Goal: Find specific page/section: Find specific page/section

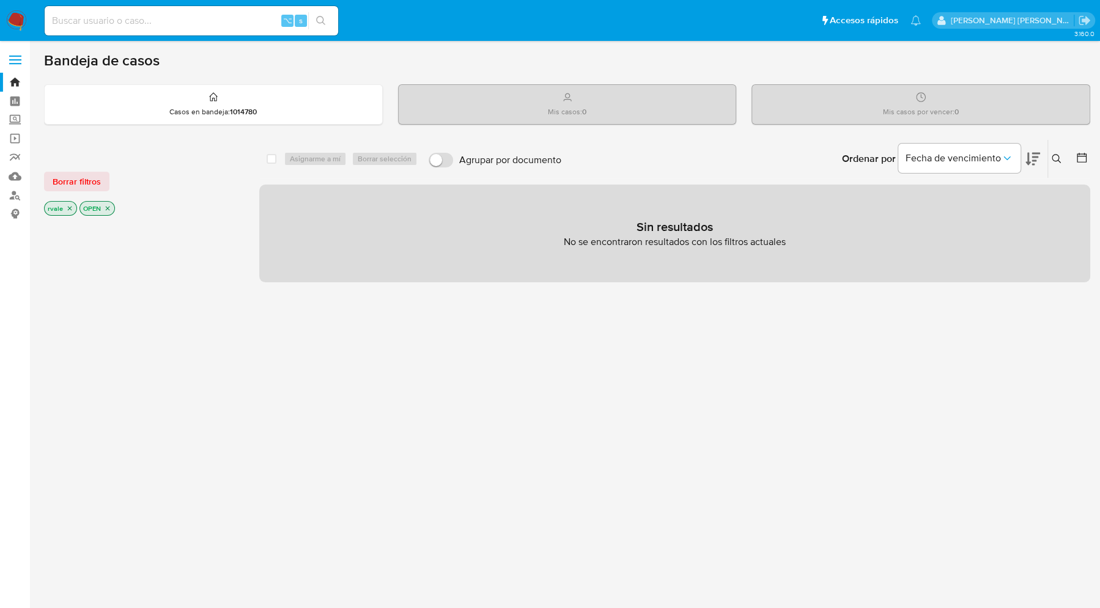
click at [123, 13] on input at bounding box center [191, 21] width 293 height 16
paste input "2198890850"
type input "2198890850"
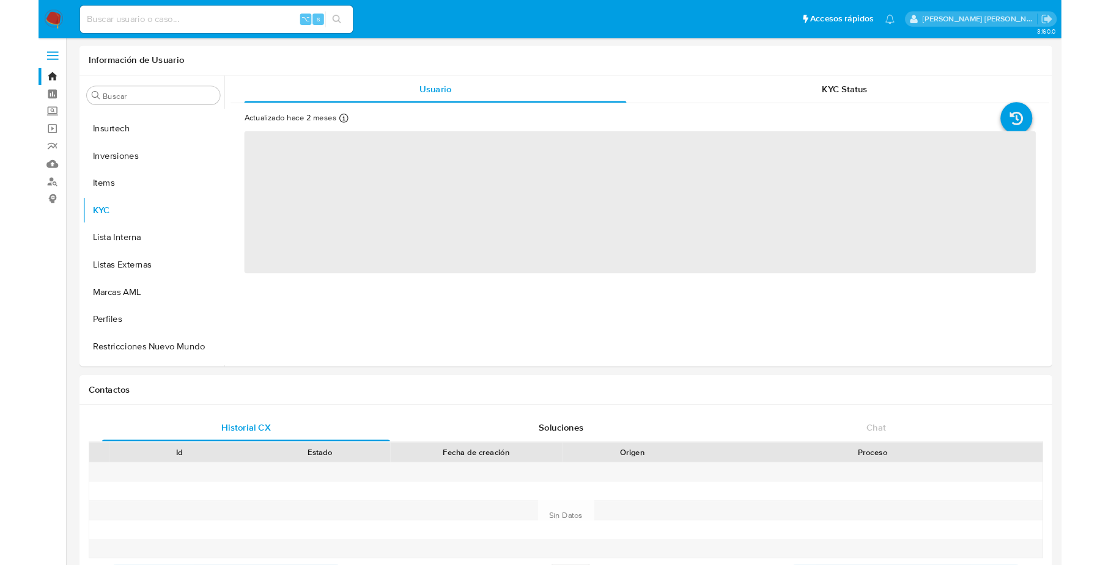
scroll to position [575, 0]
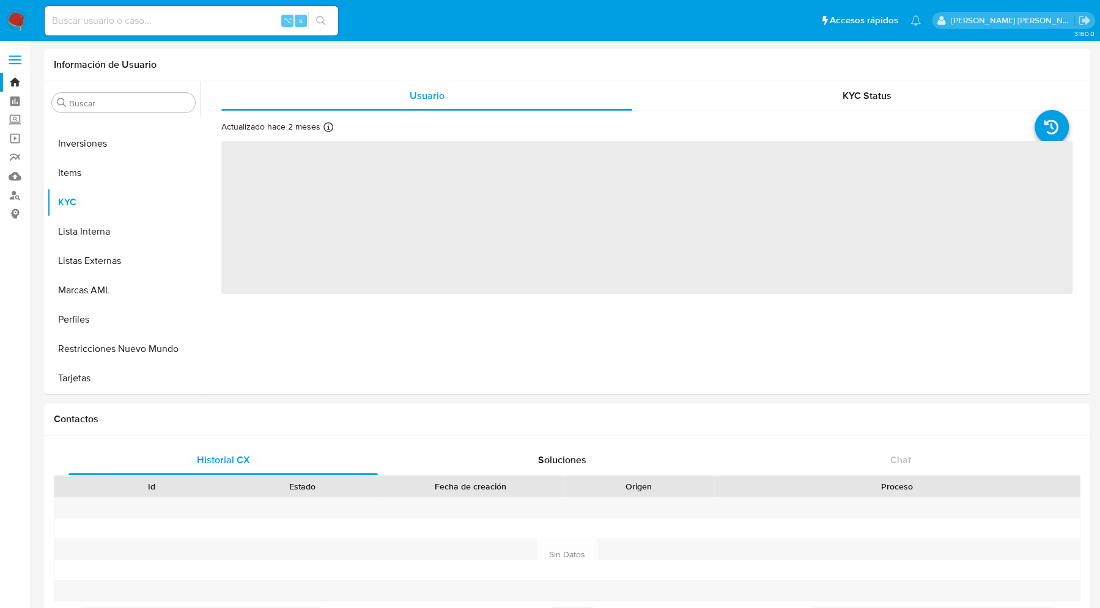
select select "10"
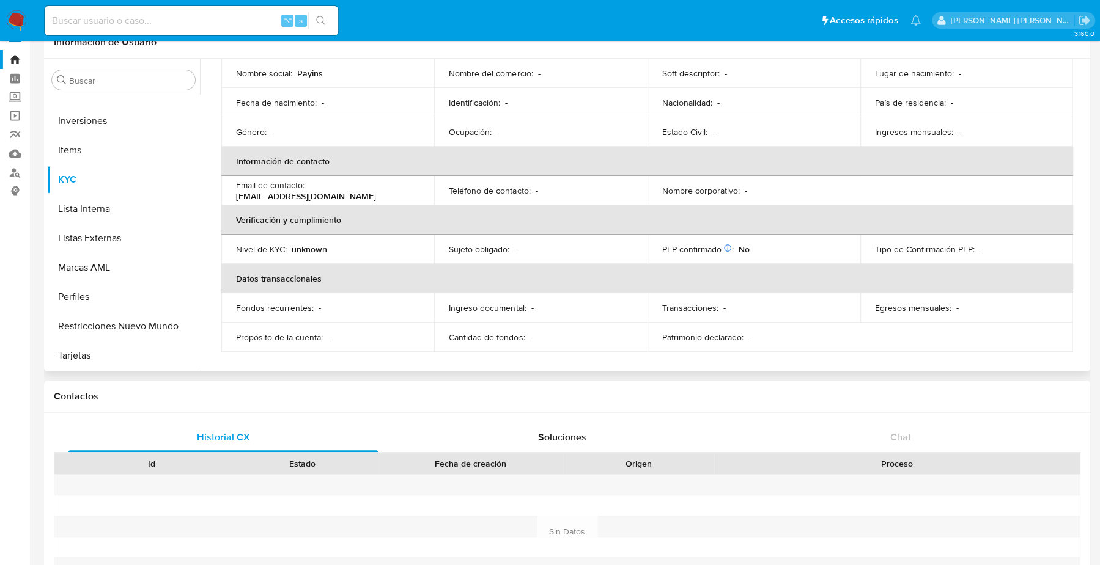
scroll to position [17, 0]
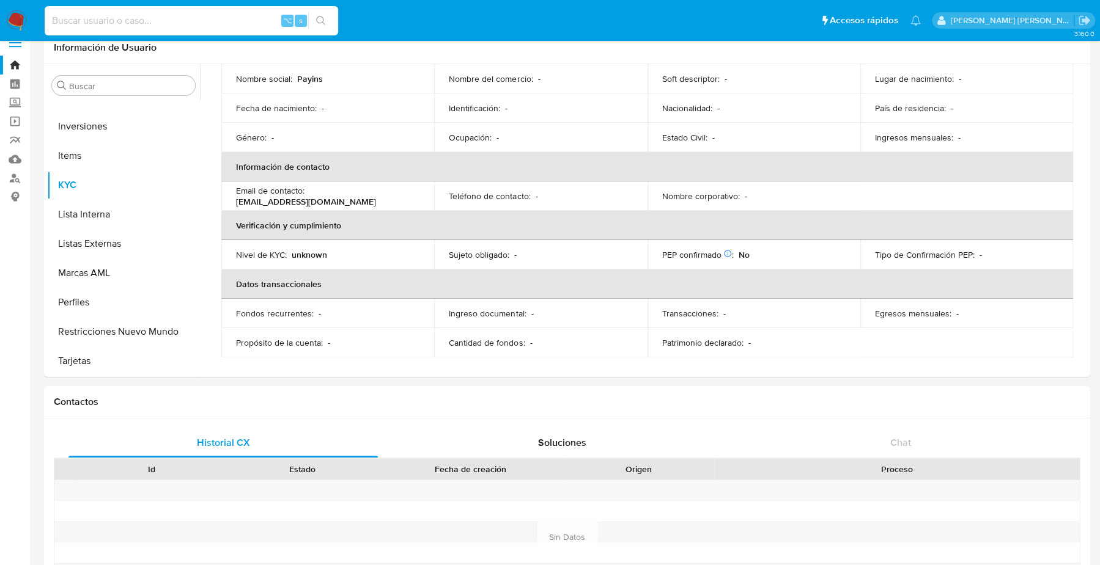
click at [97, 14] on input at bounding box center [191, 21] width 293 height 16
paste input "1051122624"
type input "1051122624"
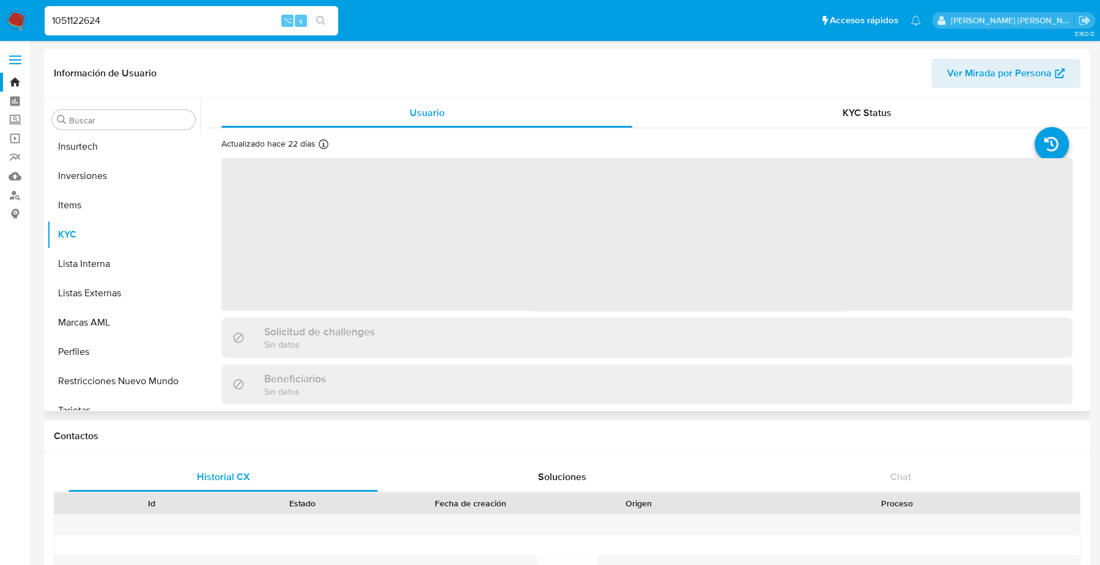
scroll to position [575, 0]
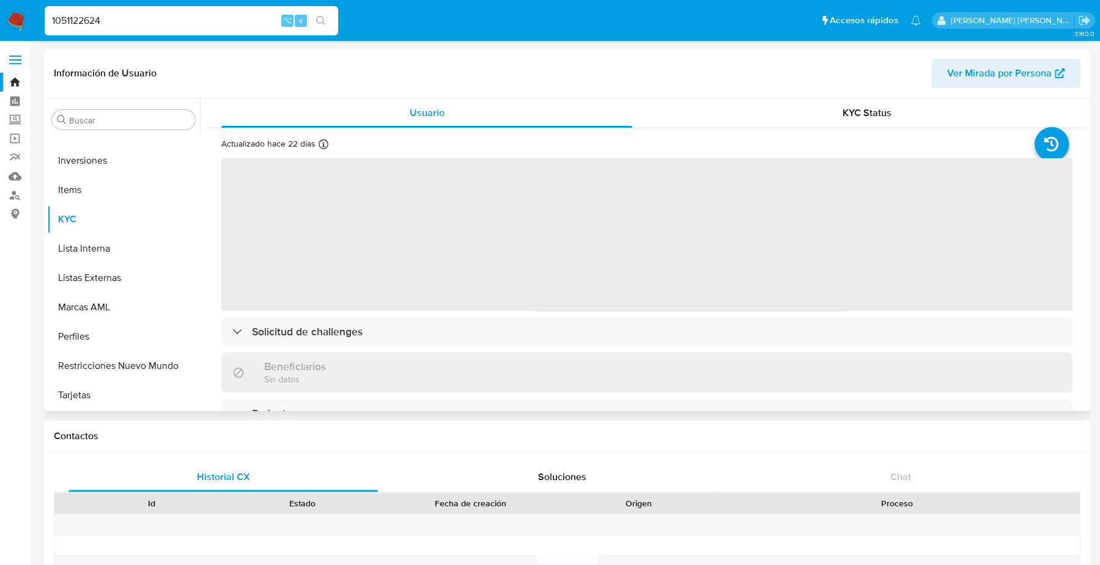
select select "10"
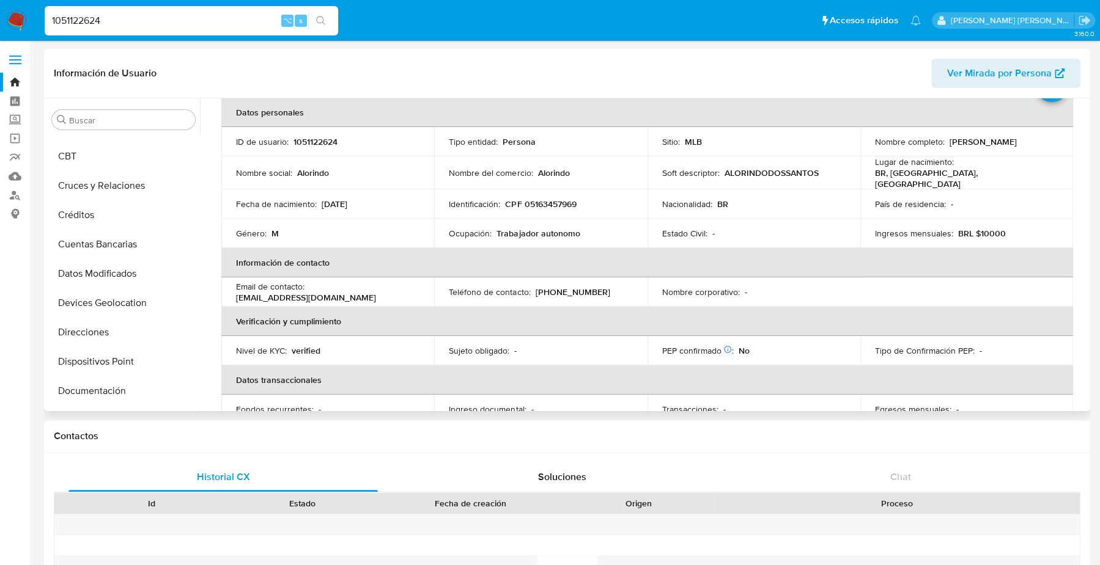
scroll to position [0, 0]
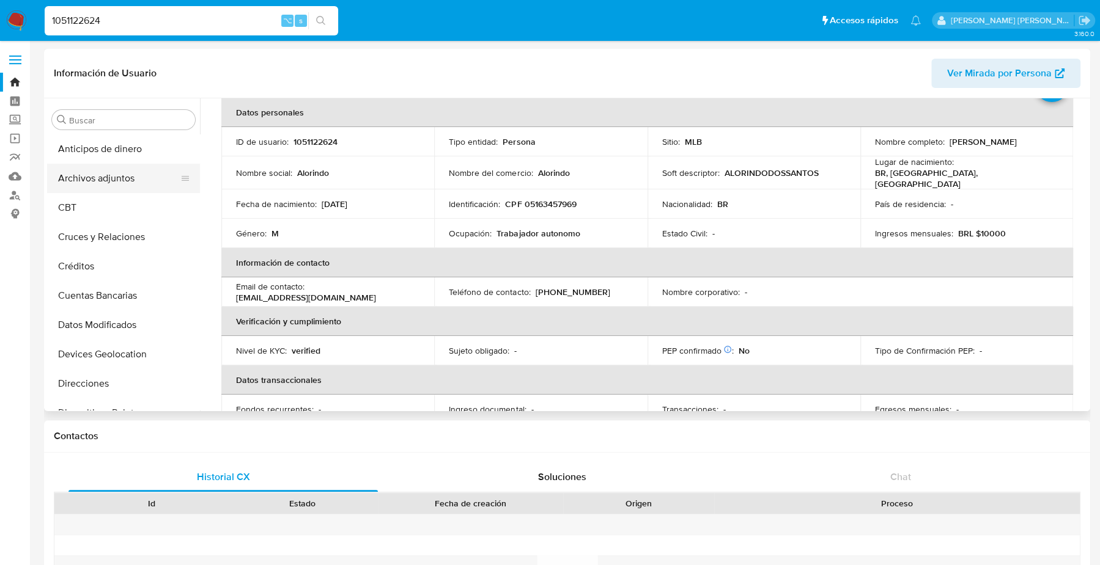
click at [119, 172] on button "Archivos adjuntos" at bounding box center [118, 178] width 143 height 29
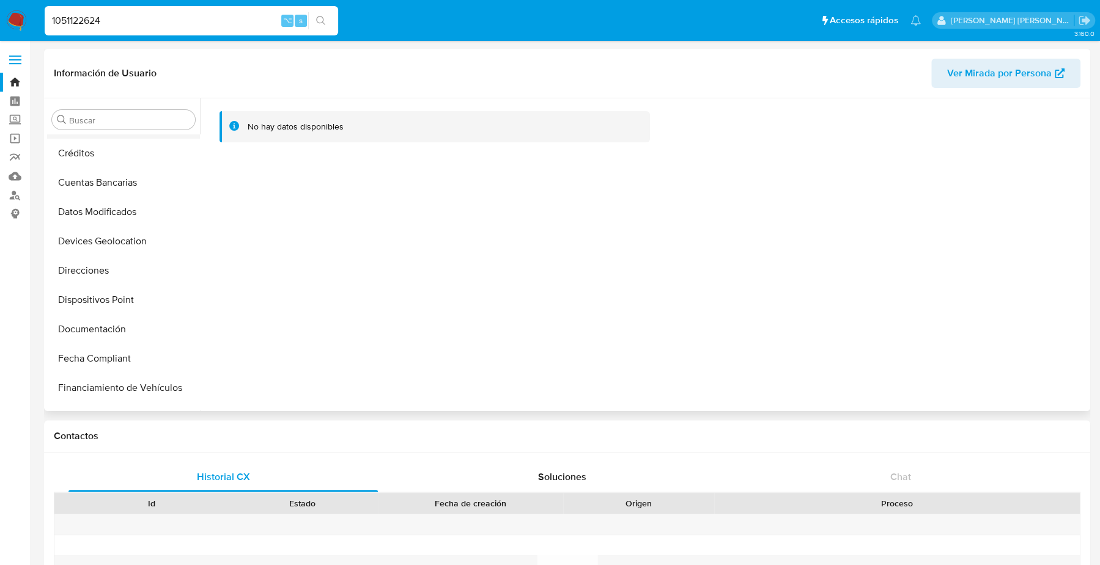
scroll to position [114, 0]
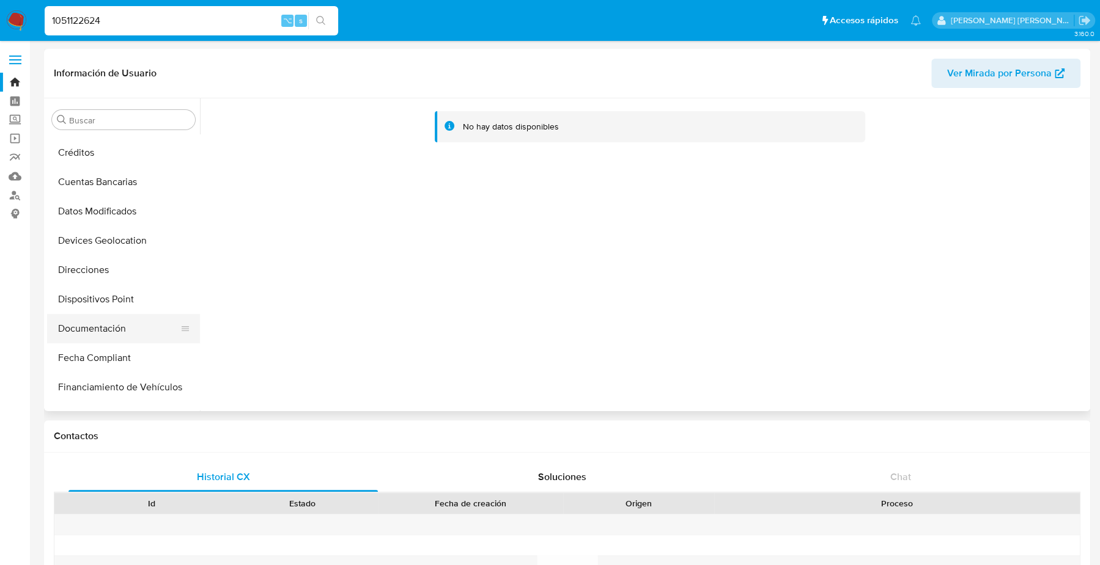
click at [95, 328] on button "Documentación" at bounding box center [118, 328] width 143 height 29
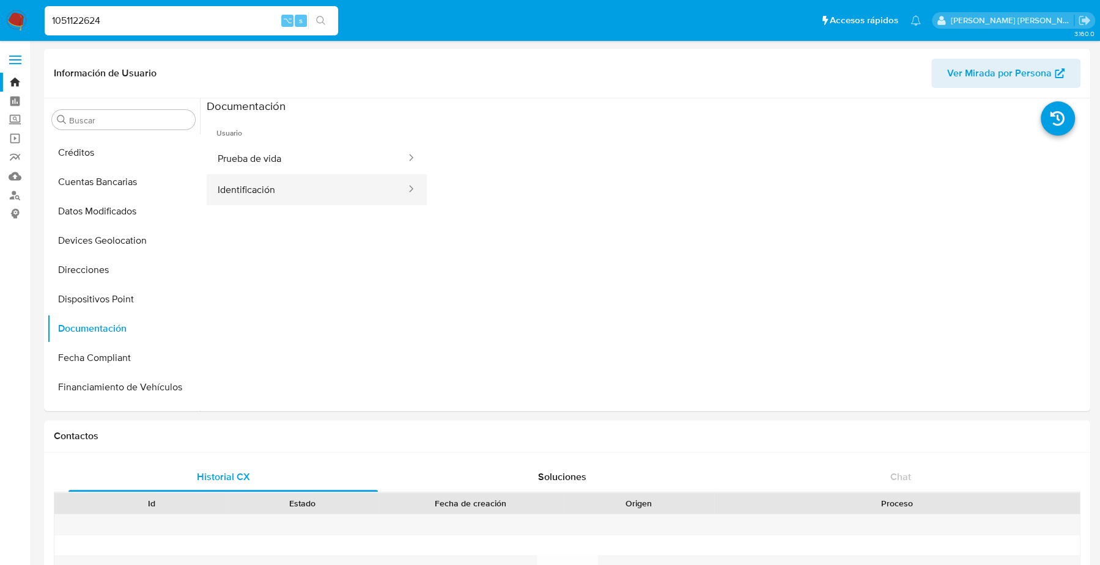
click at [333, 187] on button "Identificación" at bounding box center [307, 189] width 201 height 31
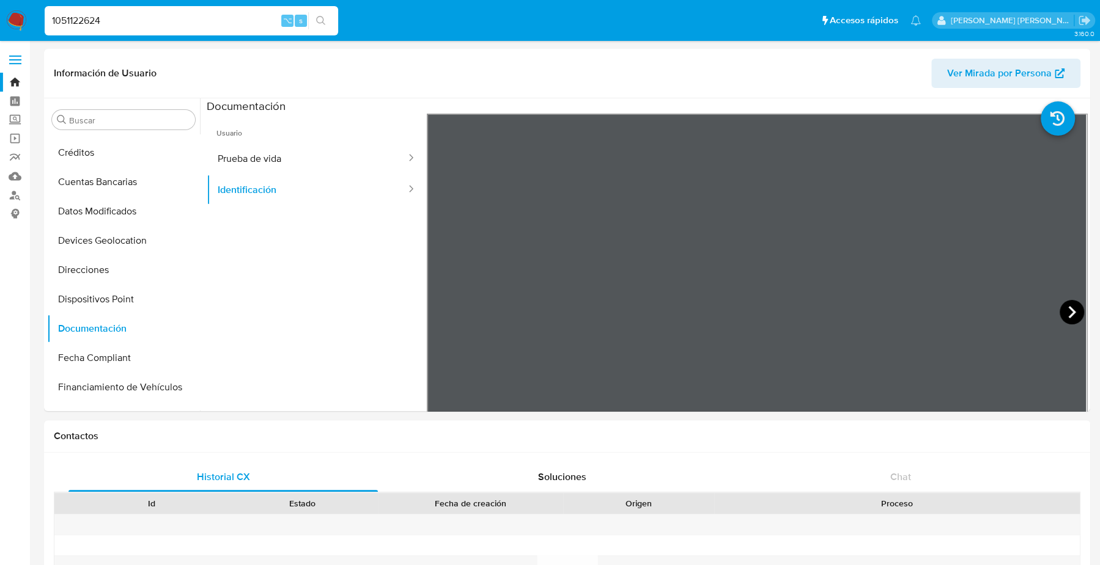
click at [1068, 309] on icon at bounding box center [1071, 312] width 7 height 12
click at [260, 152] on button "Prueba de vida" at bounding box center [307, 158] width 201 height 31
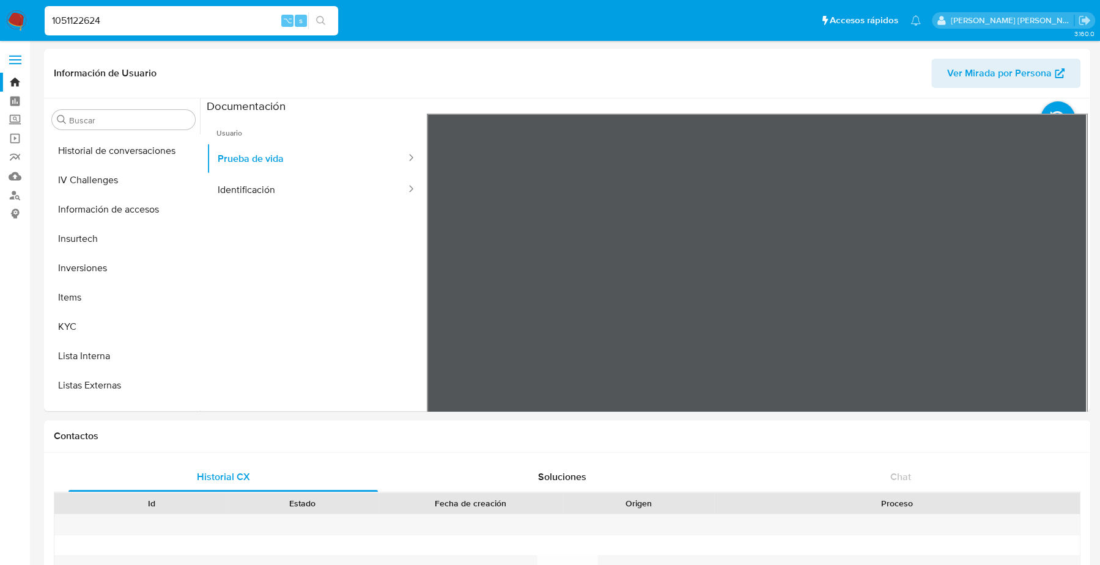
scroll to position [477, 0]
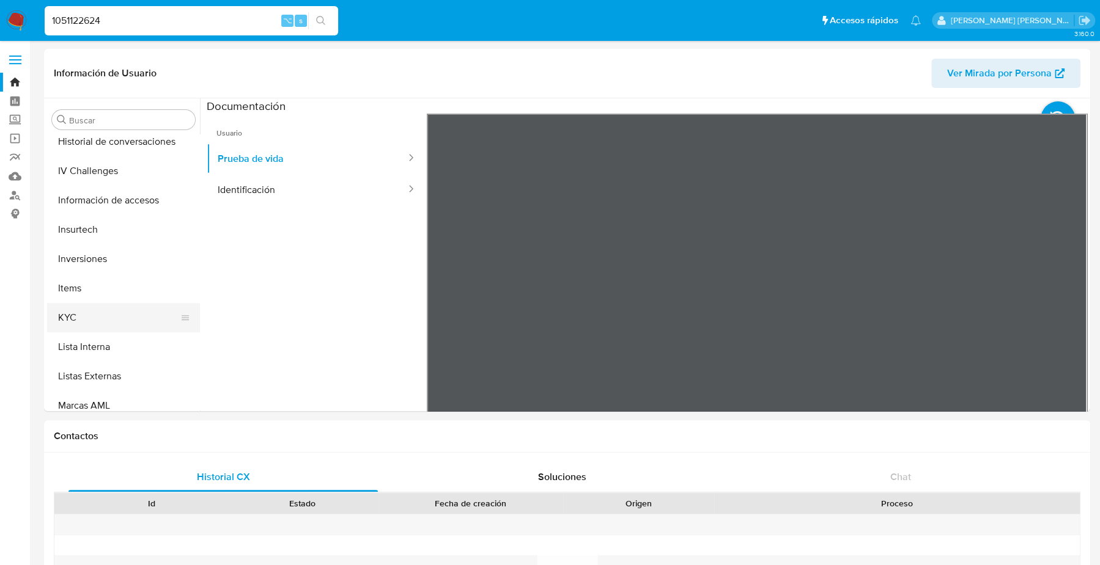
click at [79, 322] on button "KYC" at bounding box center [118, 317] width 143 height 29
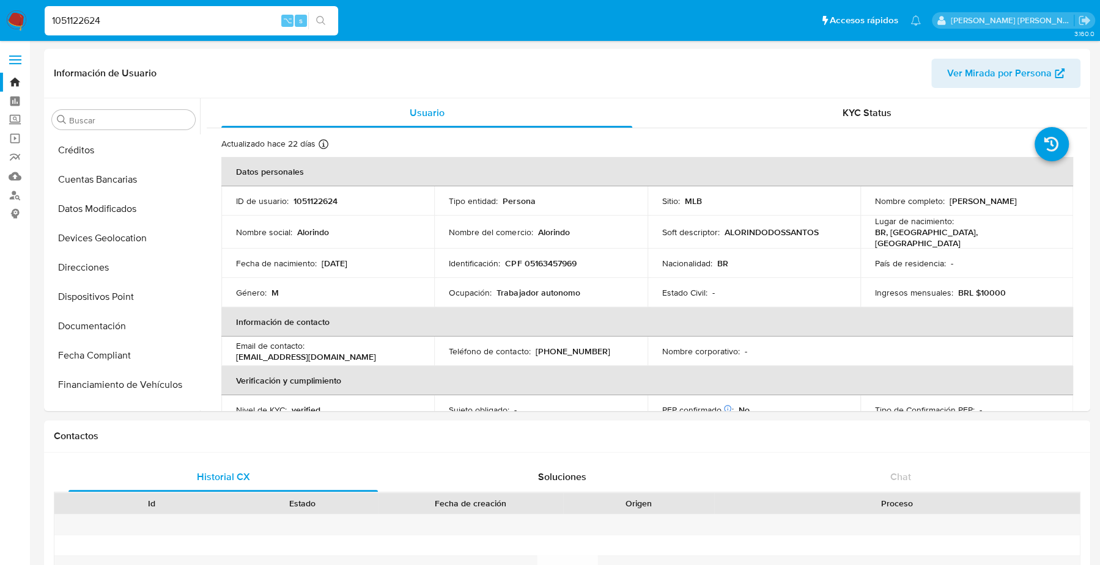
scroll to position [110, 0]
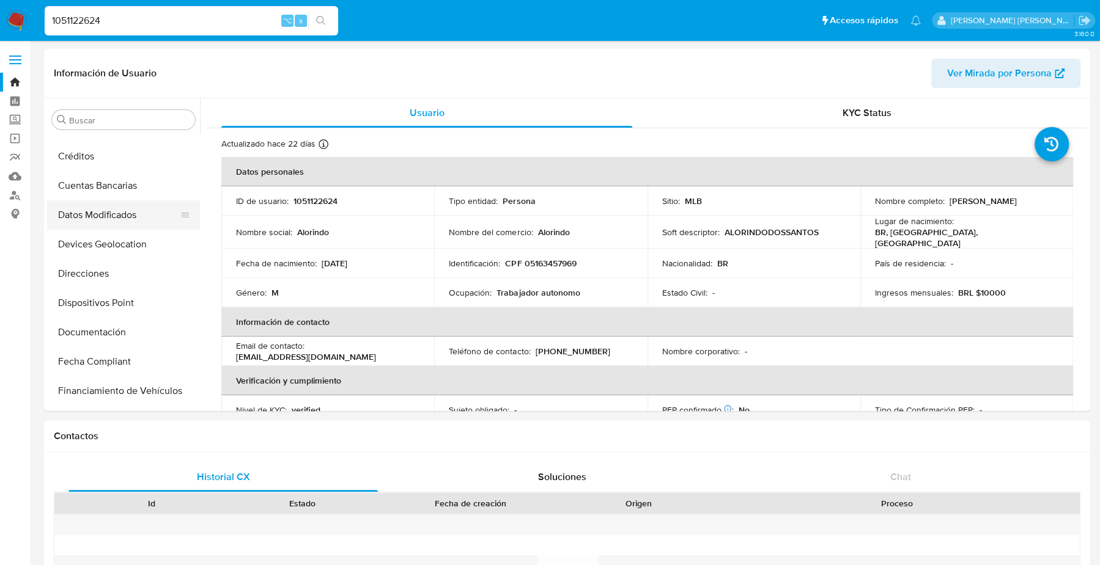
click at [120, 218] on button "Datos Modificados" at bounding box center [118, 215] width 143 height 29
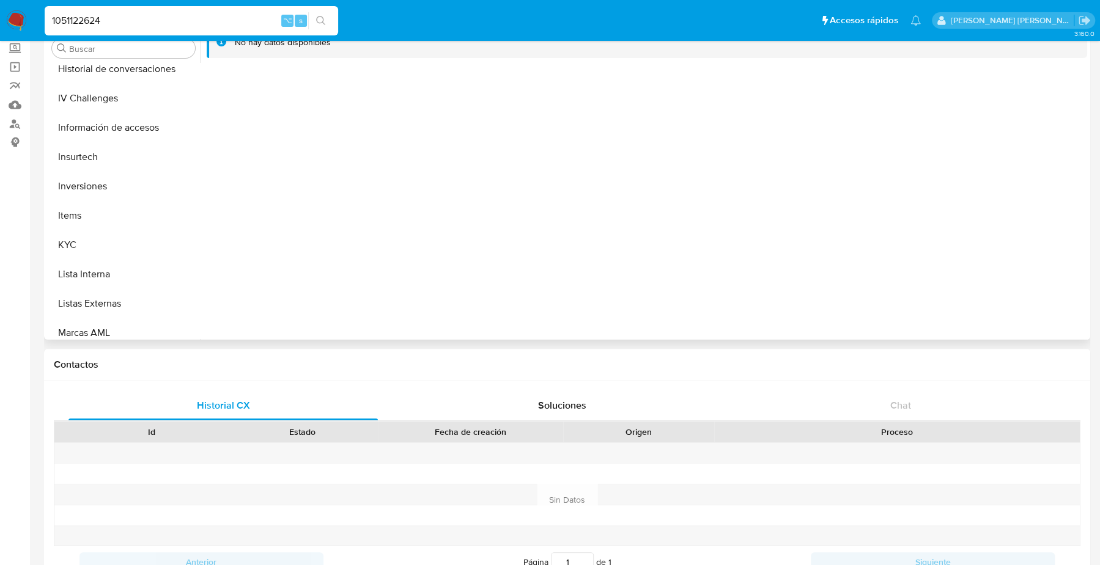
scroll to position [485, 0]
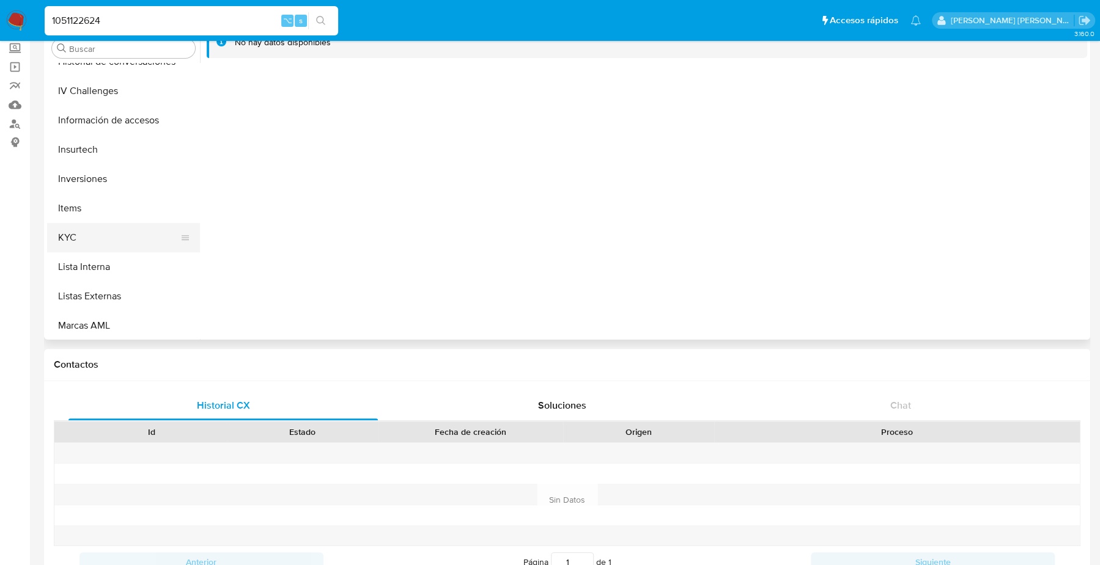
click at [84, 237] on button "KYC" at bounding box center [118, 237] width 143 height 29
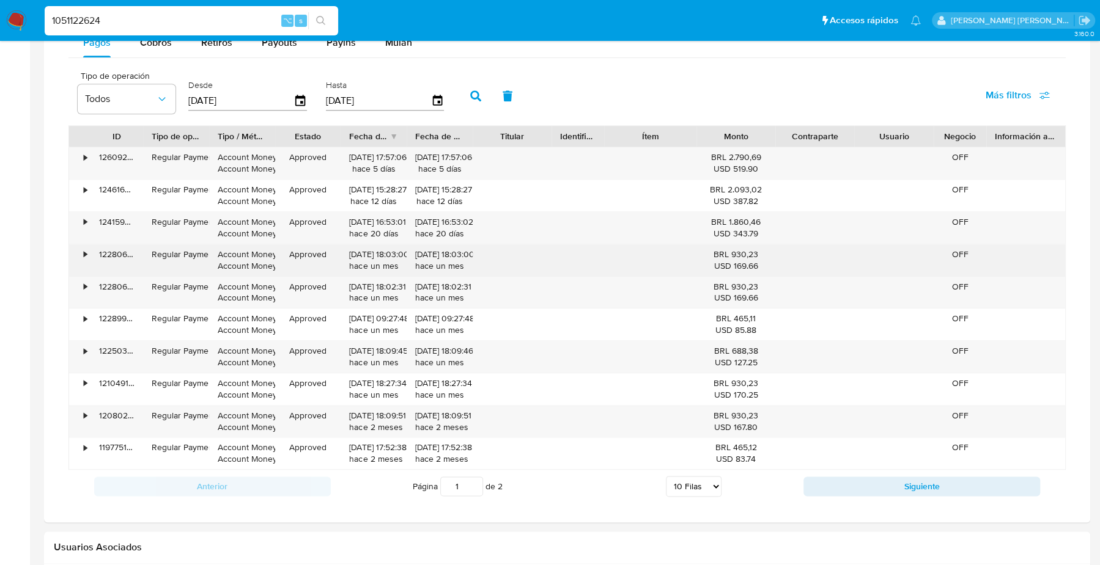
scroll to position [805, 0]
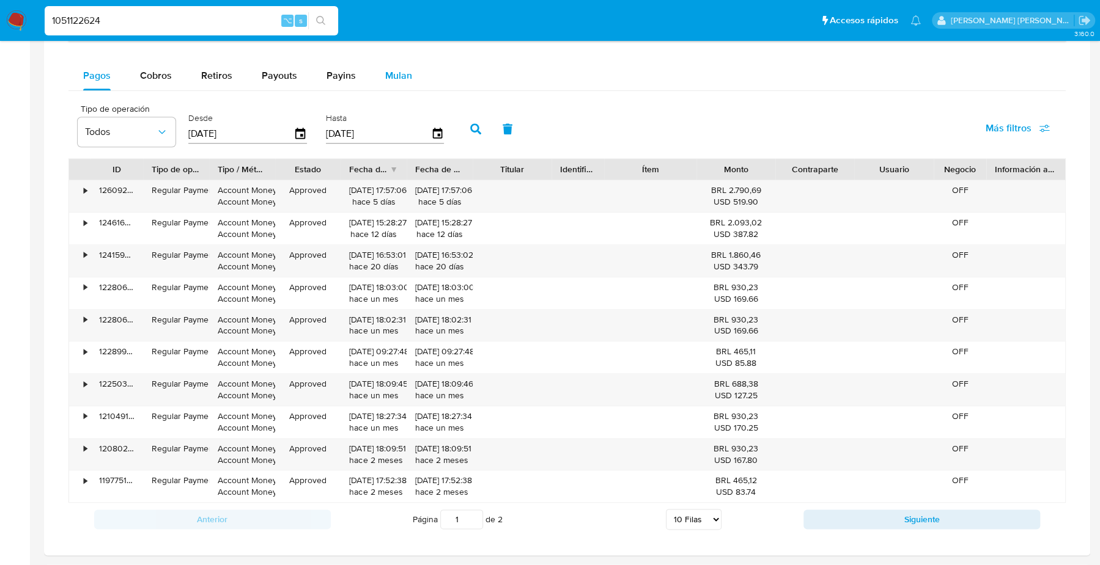
click at [392, 73] on span "Mulan" at bounding box center [398, 75] width 27 height 14
